Goal: Navigation & Orientation: Find specific page/section

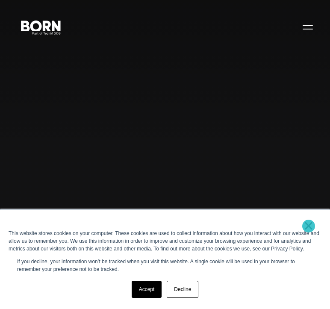
click at [309, 226] on link "×" at bounding box center [309, 226] width 10 height 8
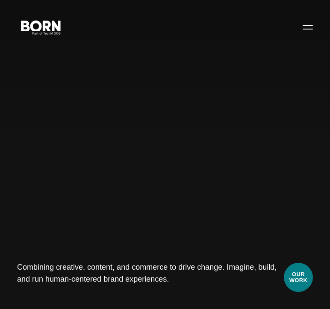
click at [308, 285] on link "Our Work" at bounding box center [298, 277] width 29 height 29
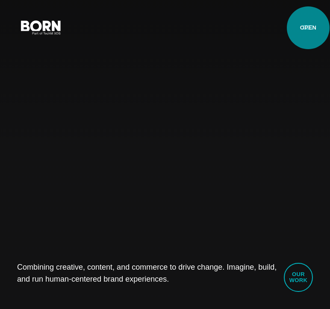
click at [309, 28] on button "Primary Menu" at bounding box center [308, 27] width 21 height 18
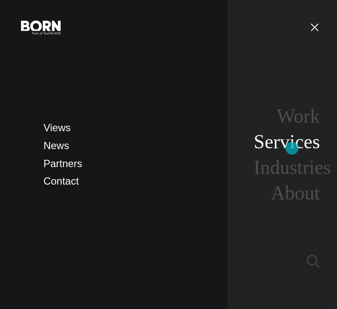
click at [292, 149] on link "Services" at bounding box center [287, 142] width 66 height 22
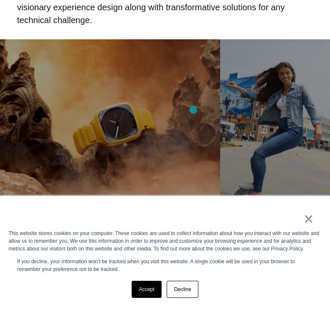
scroll to position [364, 0]
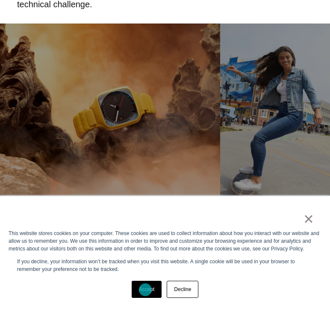
click at [146, 290] on link "Accept" at bounding box center [147, 289] width 30 height 17
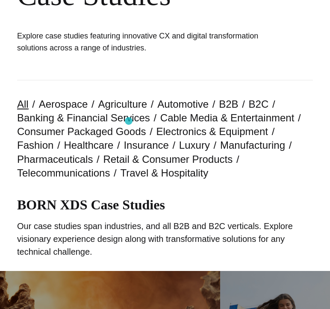
scroll to position [0, 0]
